Goal: Task Accomplishment & Management: Manage account settings

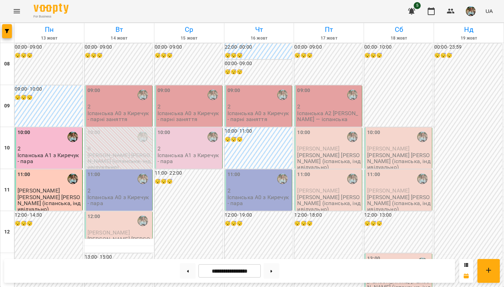
scroll to position [417, 0]
click at [470, 13] on img "button" at bounding box center [471, 11] width 10 height 10
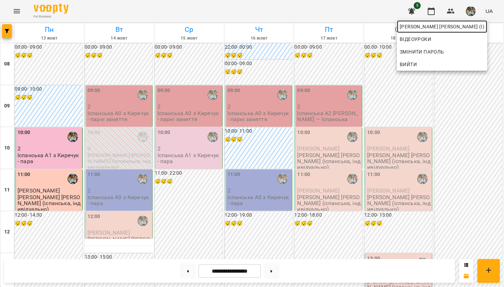
click at [470, 25] on span "[PERSON_NAME] [PERSON_NAME] (і)" at bounding box center [442, 26] width 85 height 8
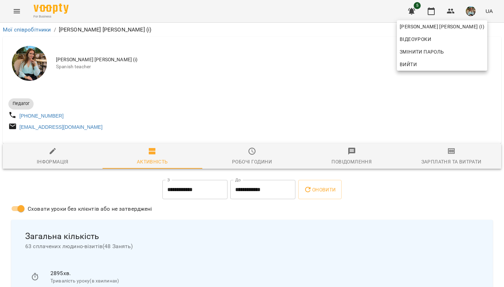
click at [255, 85] on div at bounding box center [252, 143] width 504 height 287
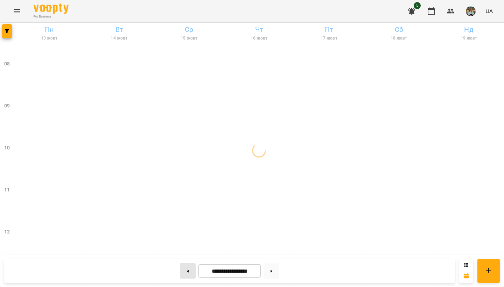
click at [187, 272] on icon at bounding box center [188, 271] width 2 height 2
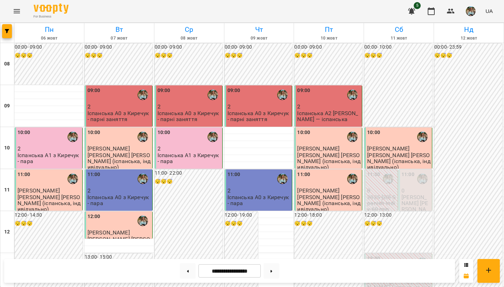
scroll to position [230, 0]
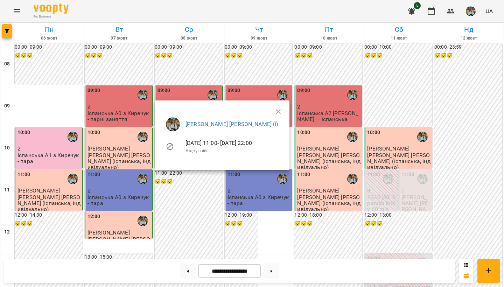
click at [189, 230] on div at bounding box center [252, 143] width 504 height 287
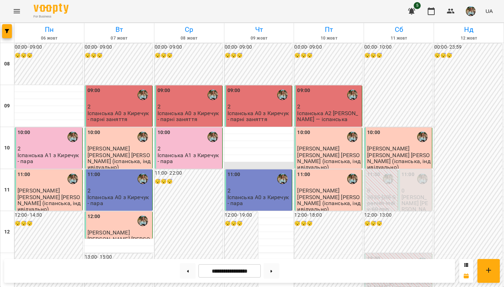
scroll to position [417, 0]
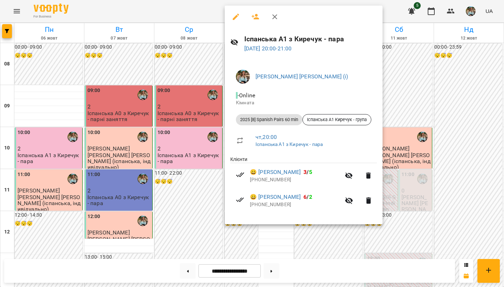
click at [180, 90] on div at bounding box center [252, 143] width 504 height 287
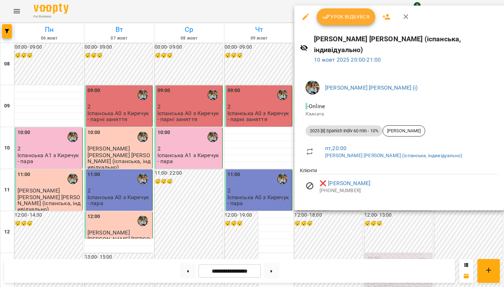
click at [265, 106] on div at bounding box center [252, 143] width 504 height 287
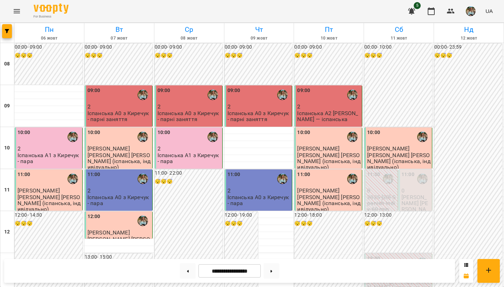
scroll to position [0, 0]
click at [425, 194] on p "[PERSON_NAME] [PERSON_NAME] (іспанська, індивідуально)" at bounding box center [415, 212] width 29 height 36
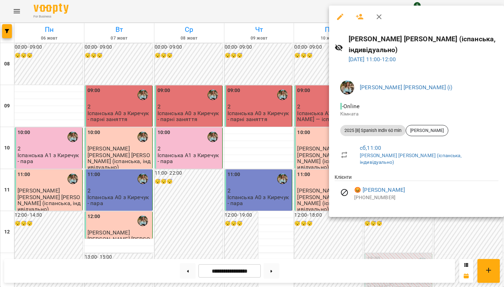
click at [244, 161] on div at bounding box center [252, 143] width 504 height 287
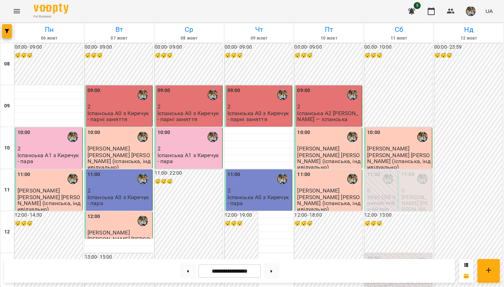
scroll to position [365, 0]
click at [270, 273] on button at bounding box center [272, 270] width 16 height 15
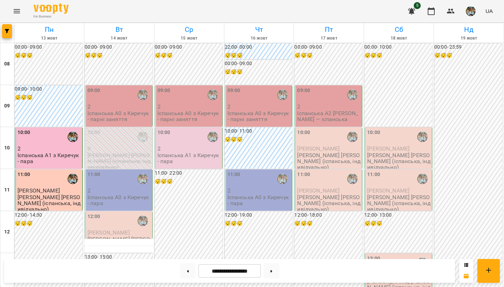
scroll to position [0, 0]
click at [183, 272] on button at bounding box center [188, 270] width 16 height 15
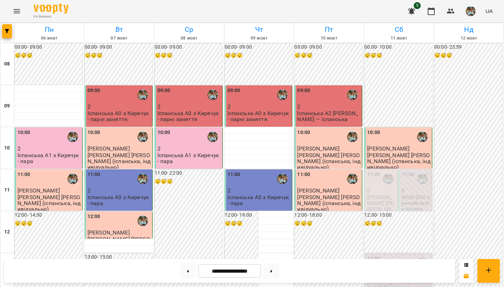
scroll to position [417, 0]
click at [276, 272] on button at bounding box center [272, 270] width 16 height 15
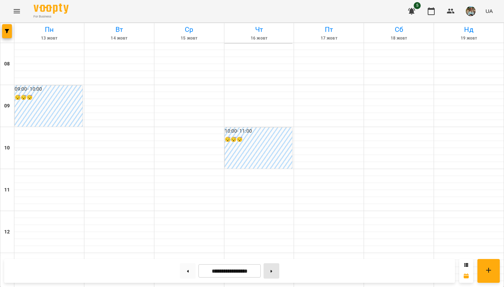
type input "**********"
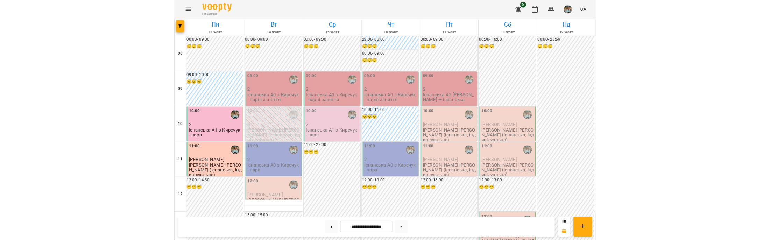
scroll to position [0, 0]
